Goal: Check status: Check status

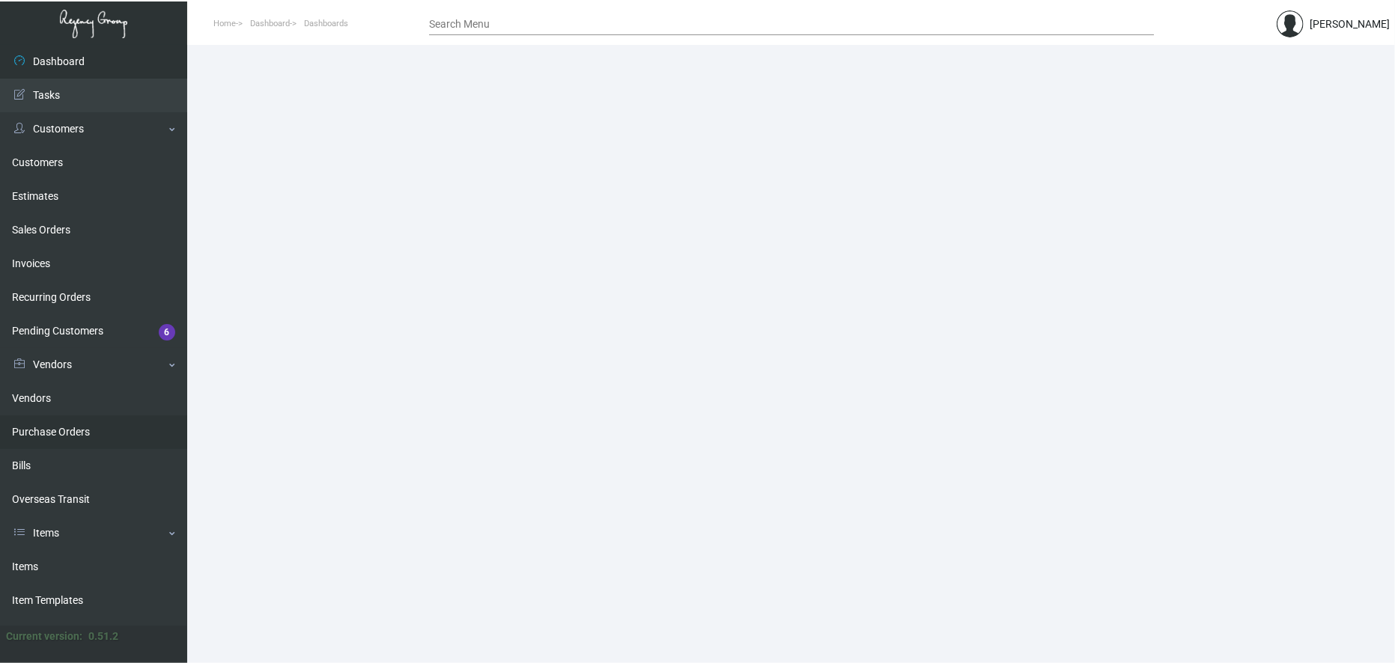
click at [67, 422] on link "Purchase Orders" at bounding box center [93, 433] width 187 height 34
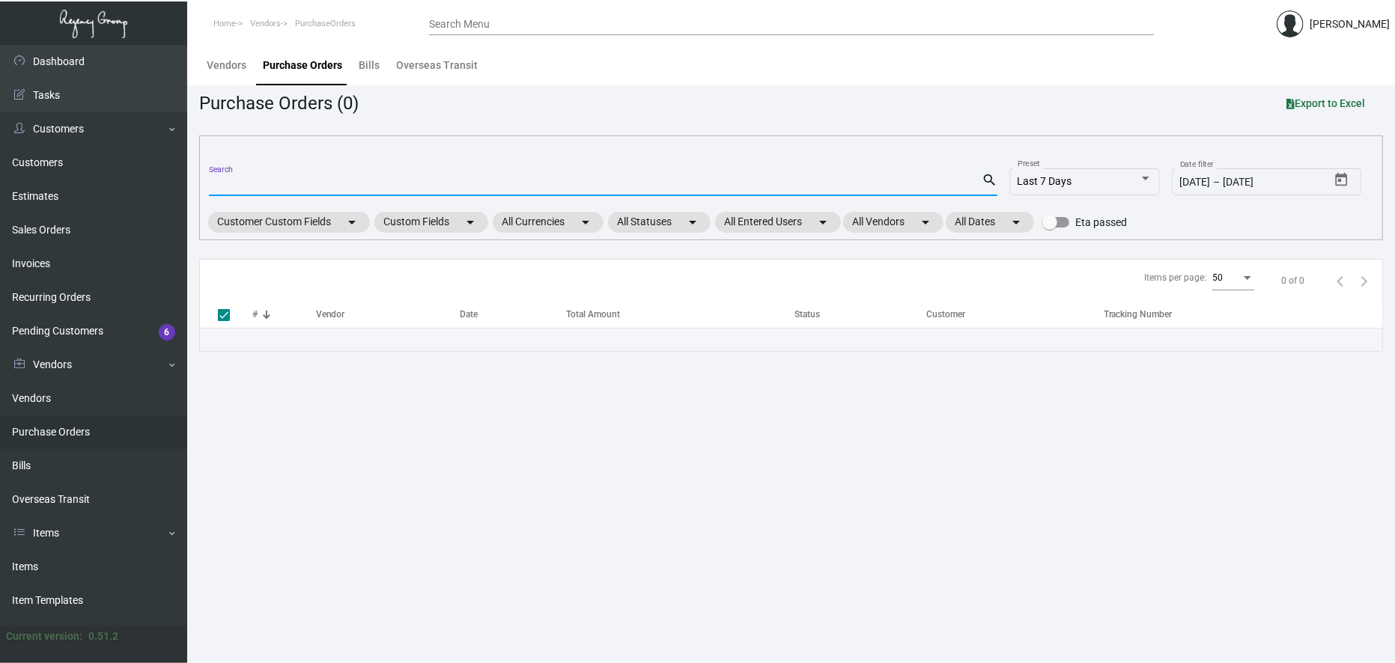
click at [311, 184] on input "Search" at bounding box center [595, 185] width 773 height 12
type input "102611"
checkbox input "false"
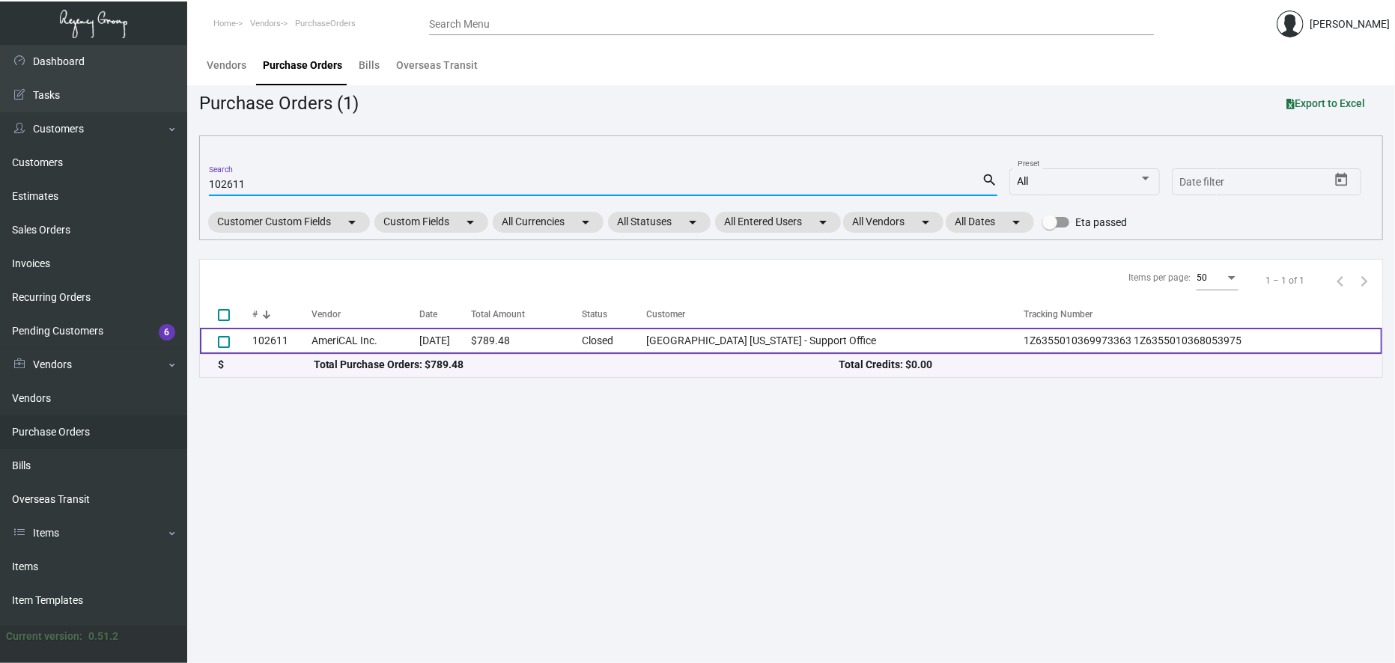
type input "102611"
click at [420, 334] on td "AmeriCAL Inc." at bounding box center [365, 341] width 109 height 26
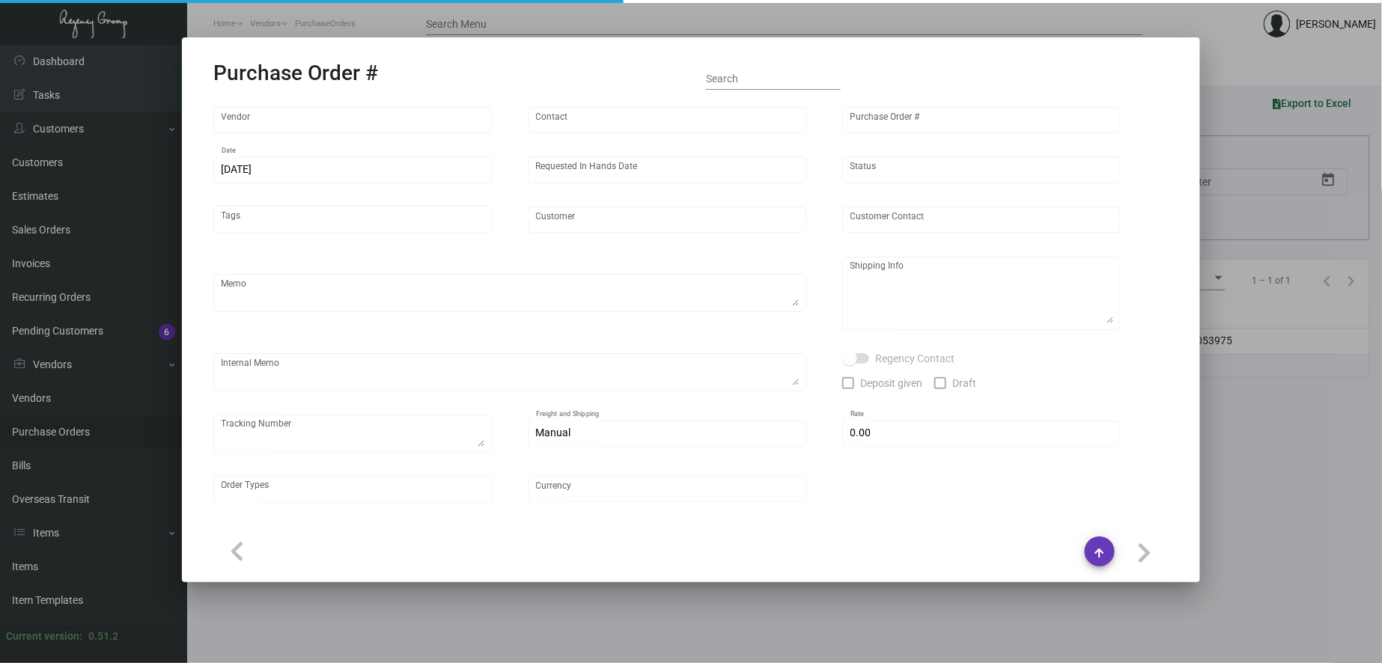
type input "AmeriCAL Inc."
type input "Send Orders"
type input "102611"
type input "[DATE]"
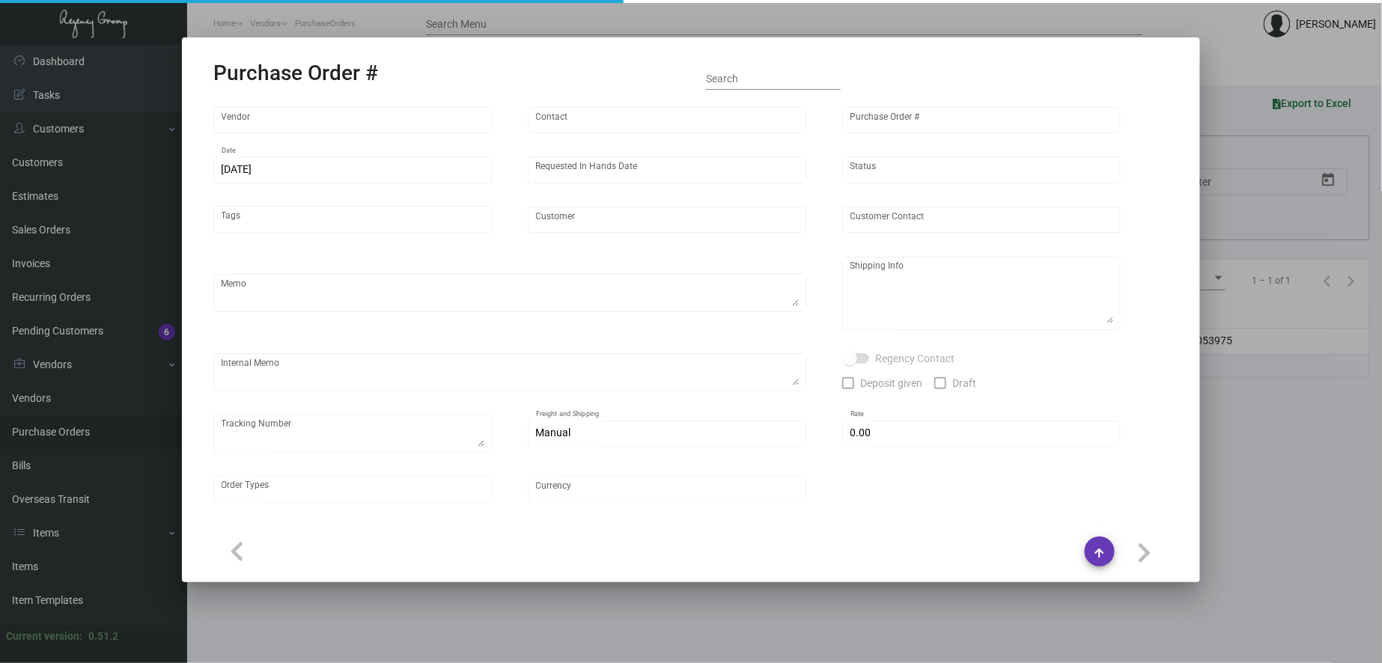
type input "[GEOGRAPHIC_DATA] [US_STATE] - Support Office"
type textarea "PLEASE SEND PDF PROOFS TO OUR ART TEAM ; [EMAIL_ADDRESS][DOMAIN_NAME] WITH ME I…"
type textarea "Regency Group NJ - [PERSON_NAME] [STREET_ADDRESS]"
type textarea "12.11 - Vendor Order # is 1090269 12.12 - Proofs sent over; APPROVED. 12.20 - R…"
checkbox input "true"
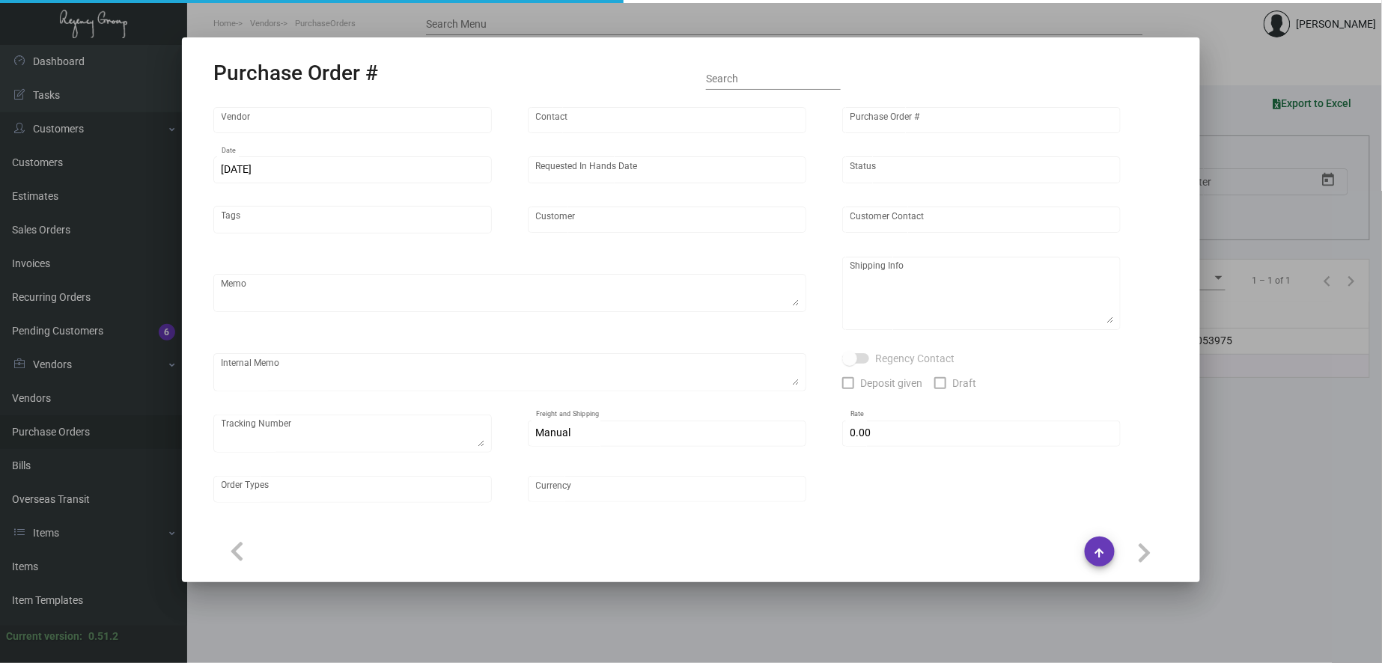
type textarea "1Z6355010369973363 1Z6355010368053975"
type input "$ 0.00"
type input "United States Dollar $"
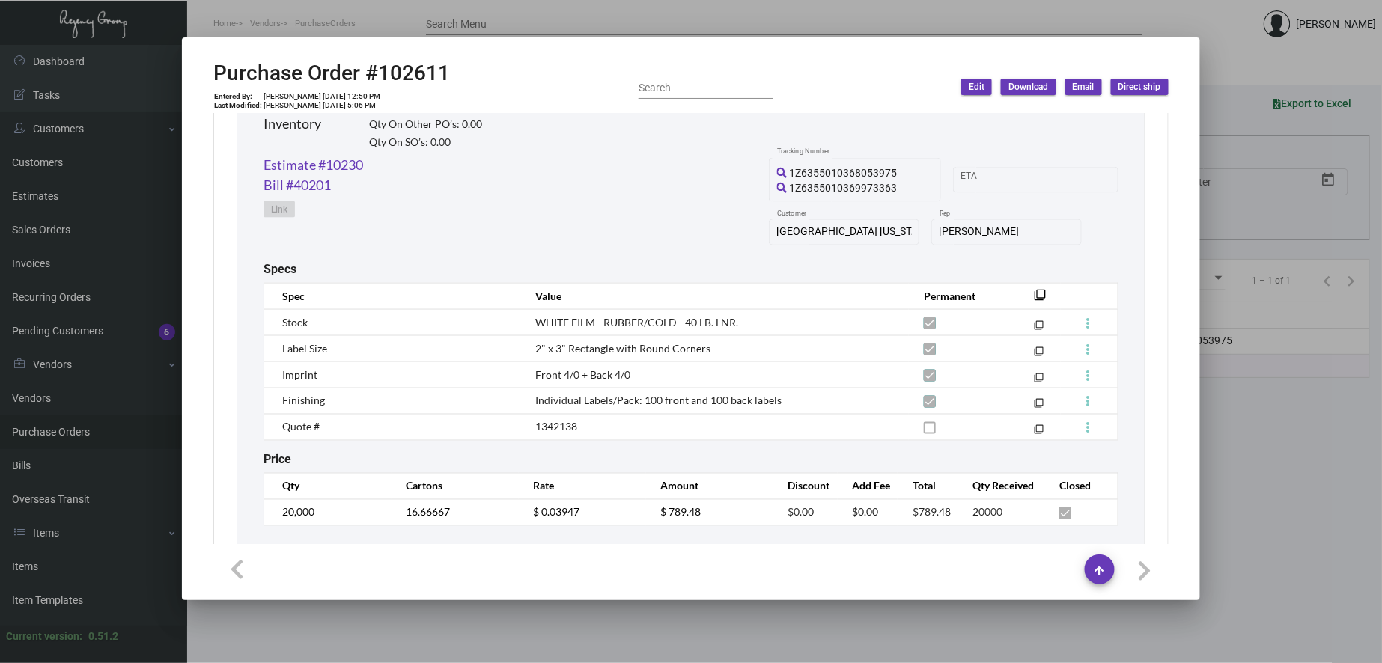
scroll to position [792, 0]
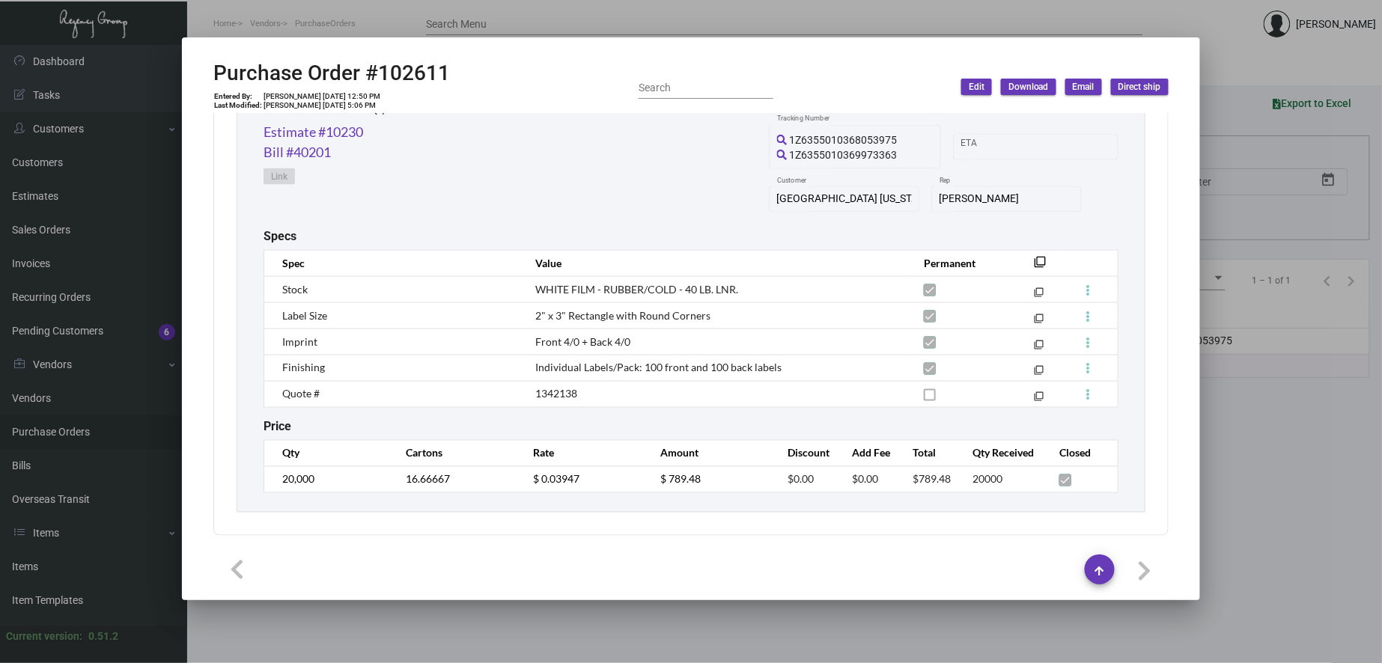
drag, startPoint x: 832, startPoint y: 371, endPoint x: 893, endPoint y: 363, distance: 61.2
click at [832, 371] on td "Individual Labels/Pack: 100 front and 100 back labels" at bounding box center [714, 368] width 389 height 26
drag, startPoint x: 781, startPoint y: 368, endPoint x: 530, endPoint y: 368, distance: 250.8
click at [530, 368] on td "Individual Labels/Pack: 100 front and 100 back labels" at bounding box center [714, 368] width 389 height 26
copy span "Individual Labels/Pack: 100 front and 100 back labels"
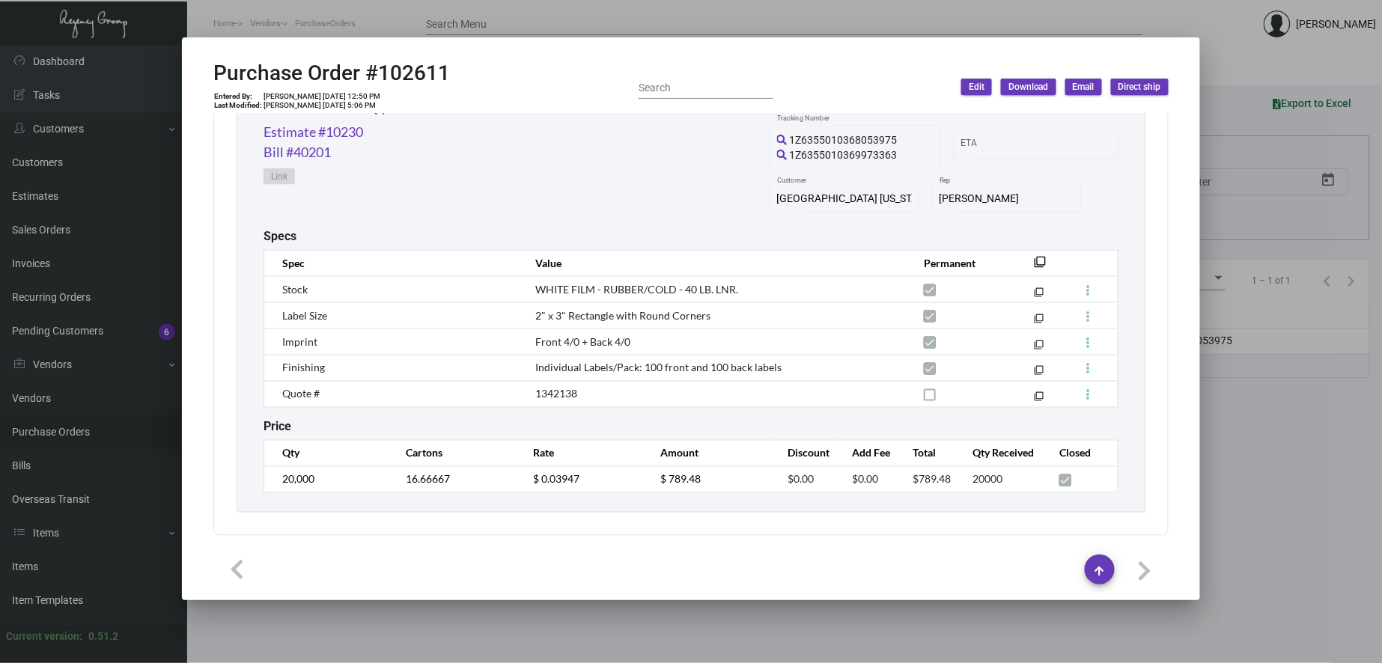
click at [716, 512] on div "Label - Picante Hot Sauce Inventory Qty On Hand: 400.00 Qty On Other PO’s: 0.00…" at bounding box center [691, 267] width 909 height 490
click at [781, 420] on div "Price" at bounding box center [691, 427] width 855 height 14
